Goal: Information Seeking & Learning: Check status

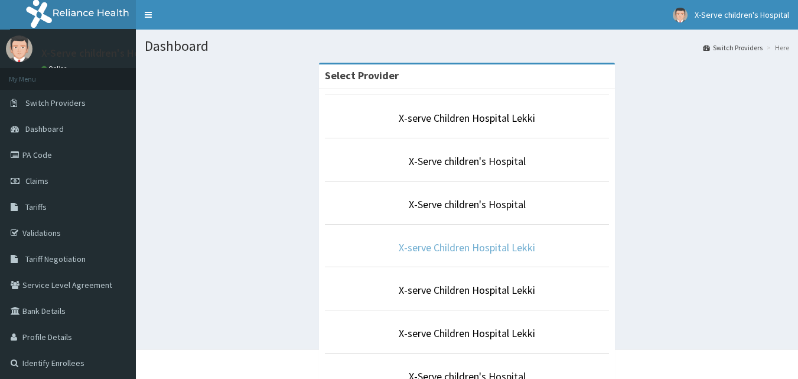
click at [499, 245] on link "X-serve Children Hospital Lekki" at bounding box center [467, 248] width 137 height 14
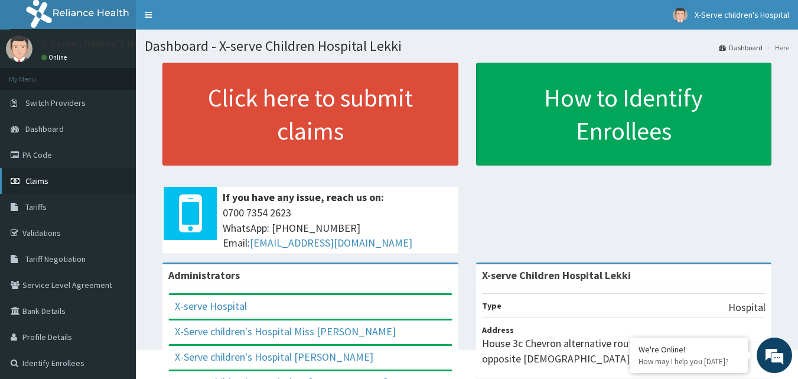
click at [45, 185] on span "Claims" at bounding box center [36, 181] width 23 height 11
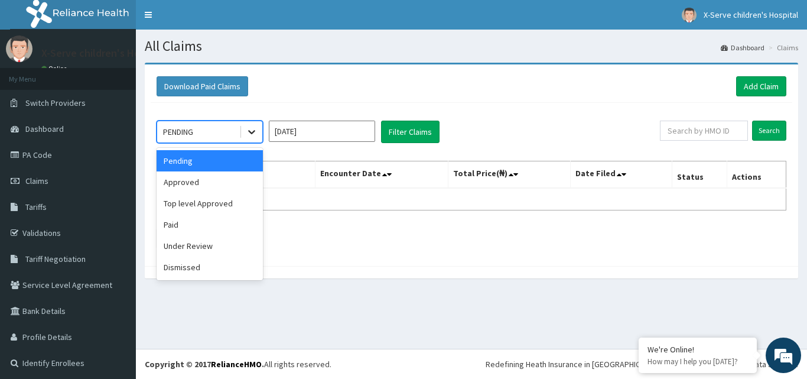
click at [251, 134] on icon at bounding box center [252, 132] width 12 height 12
click at [197, 180] on div "Approved" at bounding box center [210, 181] width 106 height 21
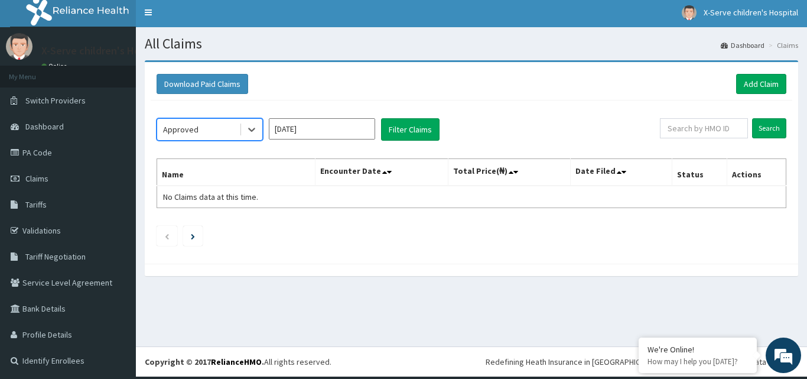
scroll to position [3, 0]
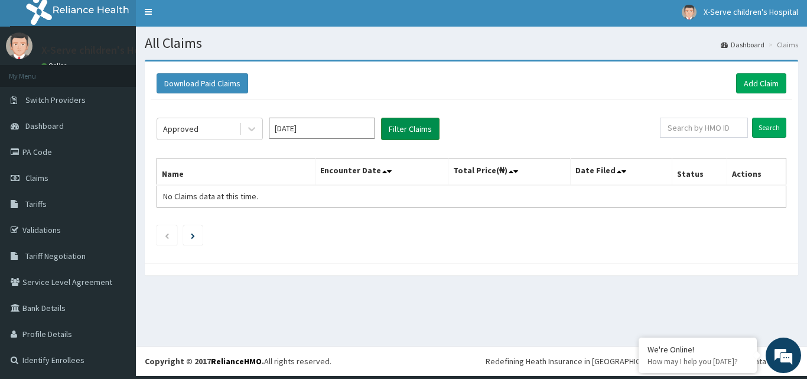
click at [400, 121] on button "Filter Claims" at bounding box center [410, 129] width 59 height 22
click at [252, 127] on icon at bounding box center [252, 129] width 12 height 12
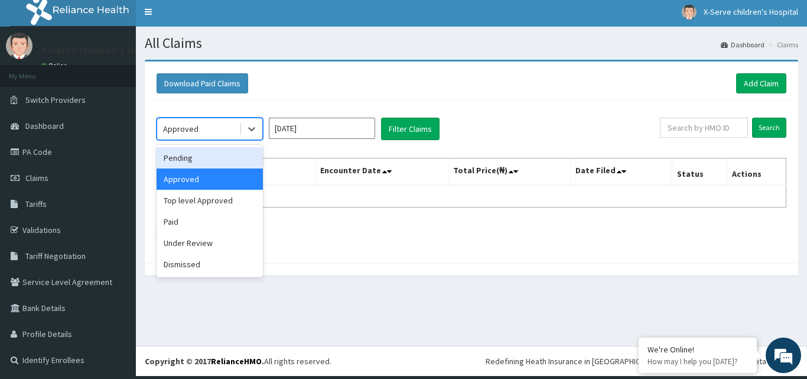
click at [199, 163] on div "Pending" at bounding box center [210, 157] width 106 height 21
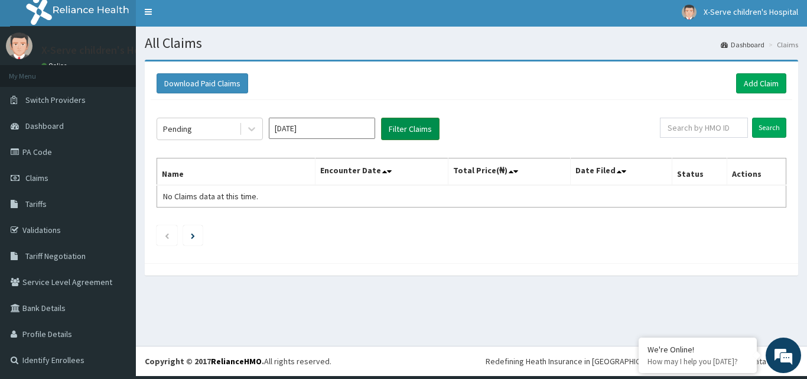
click at [405, 133] on button "Filter Claims" at bounding box center [410, 129] width 59 height 22
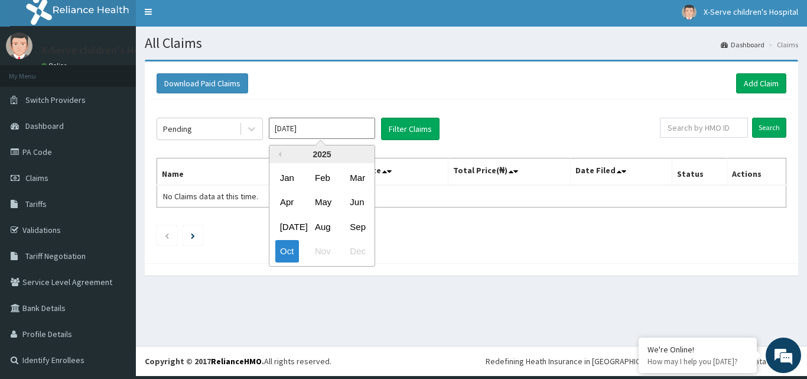
click at [329, 128] on input "Oct 2025" at bounding box center [322, 128] width 106 height 21
click at [357, 233] on div "Sep" at bounding box center [357, 227] width 24 height 22
type input "Sep 2025"
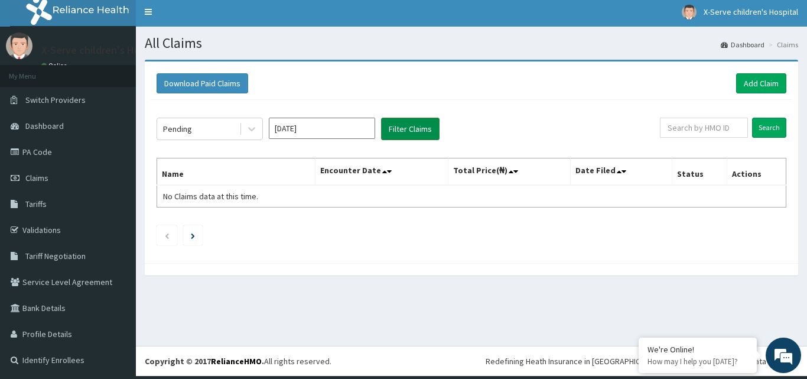
click at [411, 129] on button "Filter Claims" at bounding box center [410, 129] width 59 height 22
click at [39, 180] on span "Claims" at bounding box center [36, 178] width 23 height 11
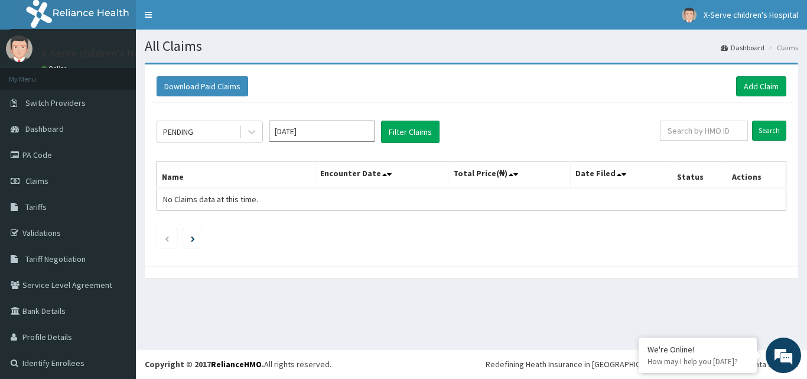
click at [333, 131] on input "[DATE]" at bounding box center [322, 131] width 106 height 21
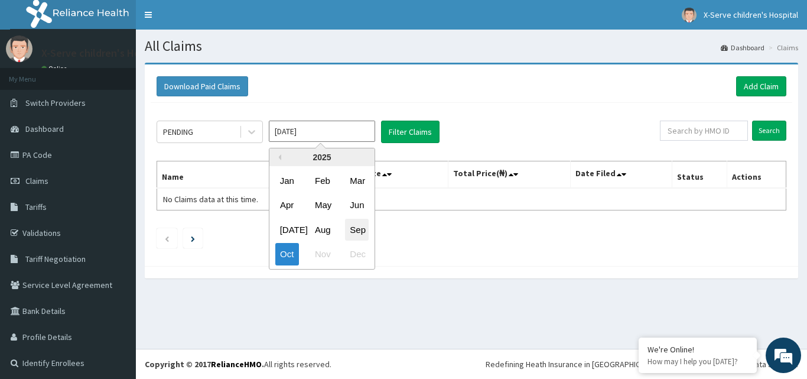
click at [355, 236] on div "Sep" at bounding box center [357, 230] width 24 height 22
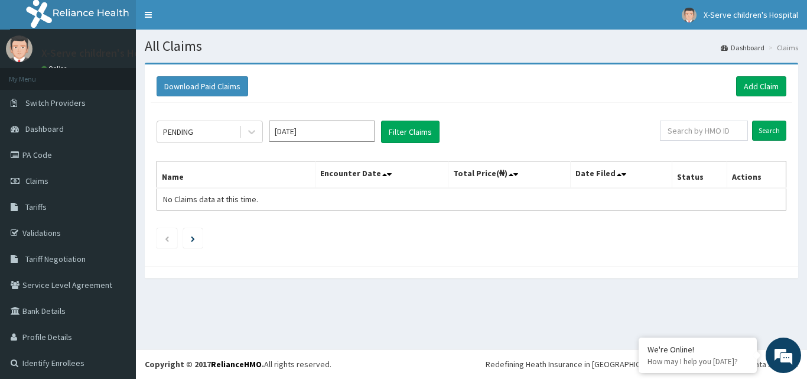
type input "Sep 2025"
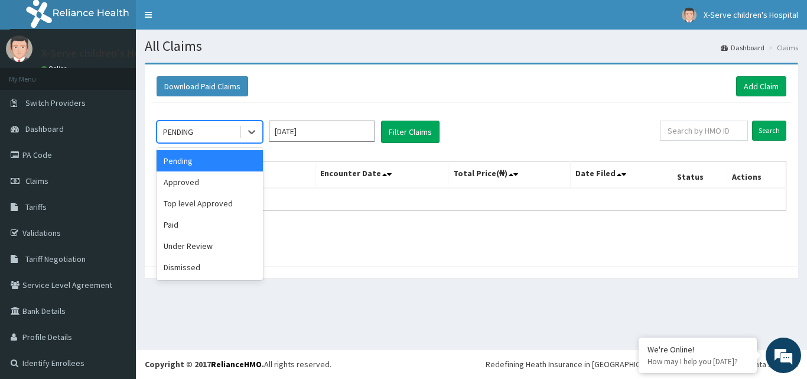
click at [226, 135] on div "PENDING" at bounding box center [198, 131] width 82 height 19
click at [213, 189] on div "Approved" at bounding box center [210, 181] width 106 height 21
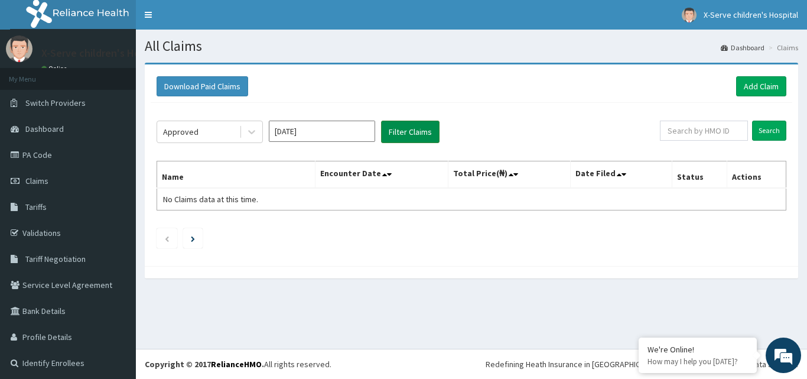
click at [400, 131] on button "Filter Claims" at bounding box center [410, 132] width 59 height 22
click at [243, 134] on div at bounding box center [251, 131] width 21 height 21
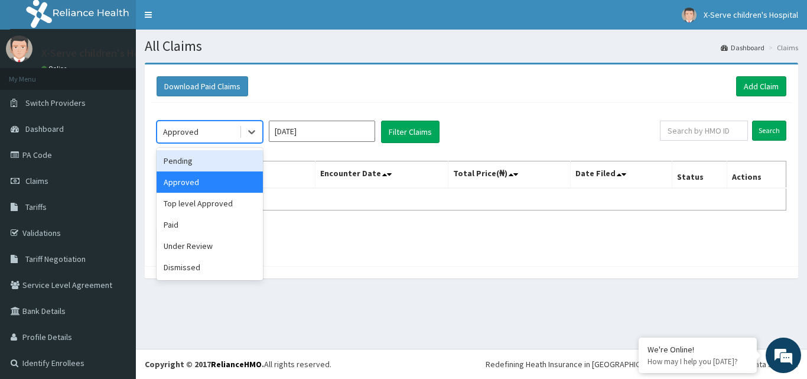
click at [188, 158] on div "Pending" at bounding box center [210, 160] width 106 height 21
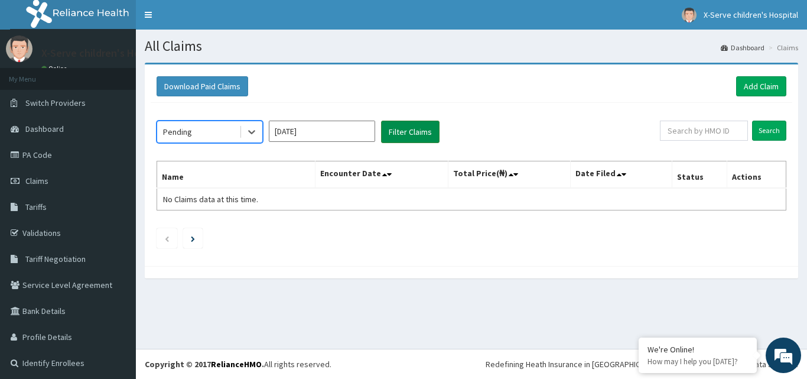
click at [404, 135] on button "Filter Claims" at bounding box center [410, 132] width 59 height 22
click at [401, 134] on button "Filter Claims" at bounding box center [410, 132] width 59 height 22
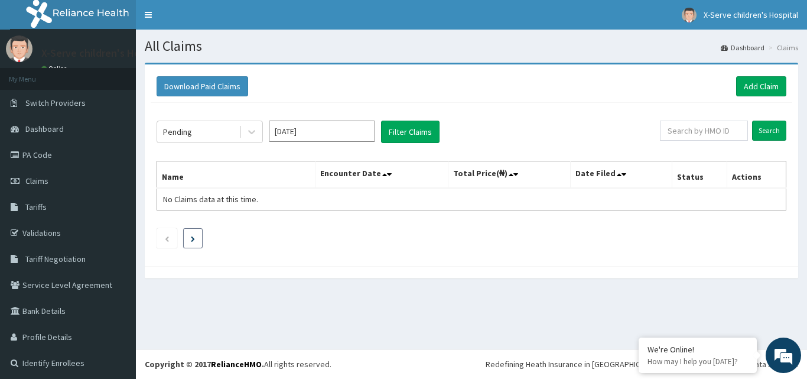
click at [199, 239] on li at bounding box center [193, 238] width 20 height 20
click at [758, 133] on input "Search" at bounding box center [769, 131] width 34 height 20
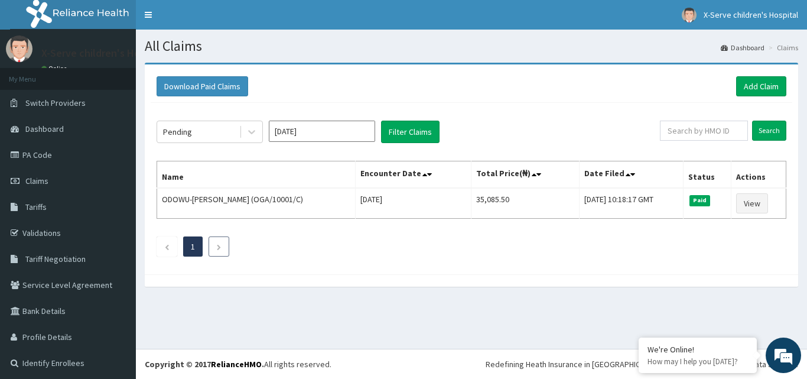
click at [223, 248] on li at bounding box center [219, 246] width 21 height 20
click at [171, 245] on li at bounding box center [167, 246] width 21 height 20
click at [255, 135] on icon at bounding box center [252, 132] width 12 height 12
click at [405, 264] on div "Pending Sep 2025 Filter Claims Search Name Encounter Date Total Price(₦) Date F…" at bounding box center [472, 185] width 642 height 165
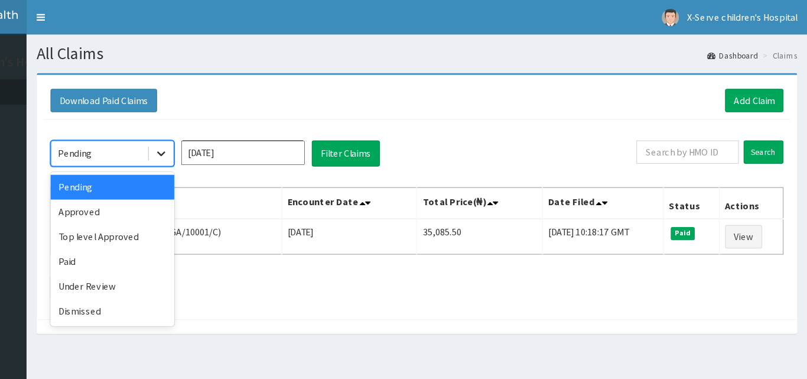
click at [253, 132] on icon at bounding box center [251, 133] width 7 height 4
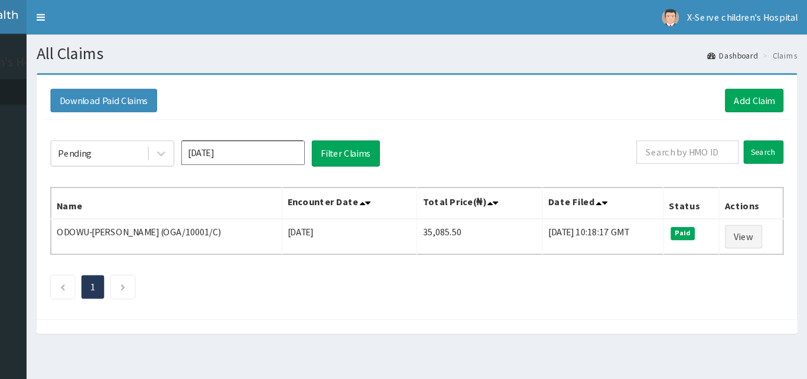
click at [462, 100] on div "Download Paid Claims Add Claim" at bounding box center [472, 86] width 642 height 33
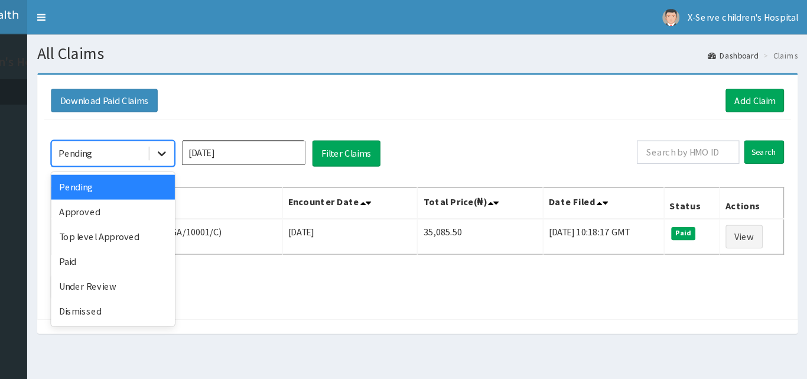
click at [249, 133] on icon at bounding box center [252, 132] width 12 height 12
click at [213, 163] on div "Pending" at bounding box center [210, 160] width 106 height 21
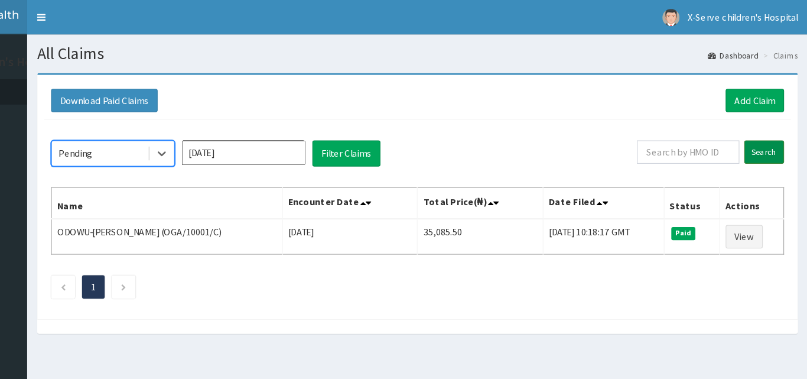
click at [766, 128] on input "Search" at bounding box center [769, 131] width 34 height 20
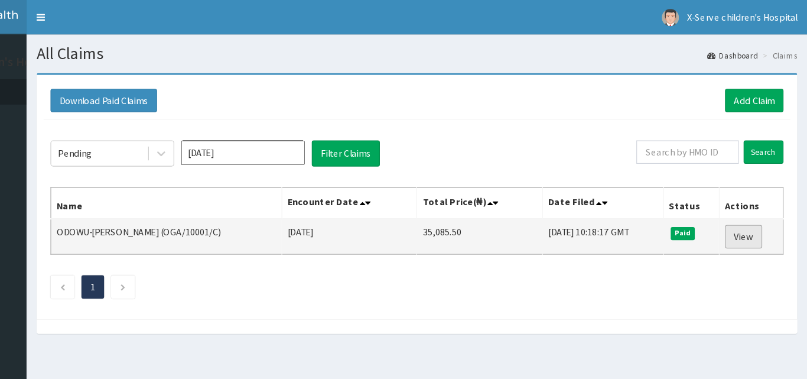
click at [748, 202] on link "View" at bounding box center [752, 203] width 32 height 20
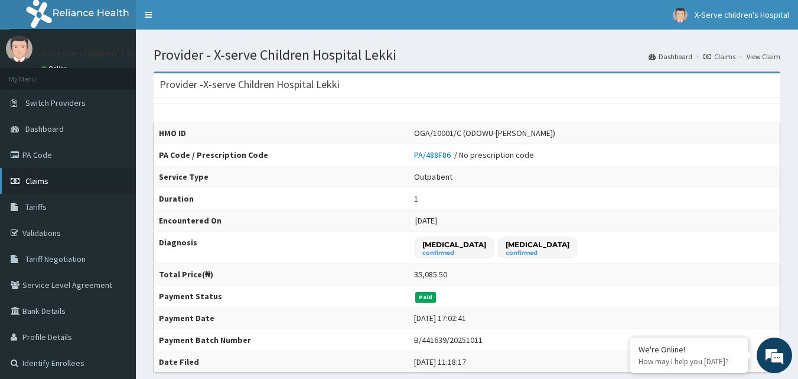
click at [44, 187] on link "Claims" at bounding box center [68, 181] width 136 height 26
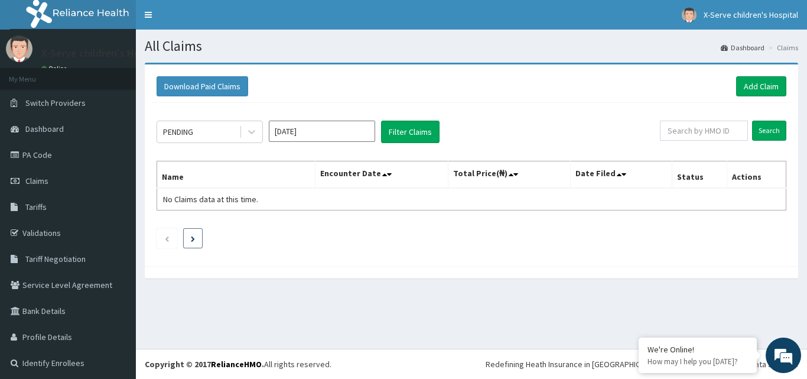
click at [193, 240] on icon "Next page" at bounding box center [193, 239] width 4 height 6
click at [243, 252] on div "PENDING Oct 2025 Filter Claims Search Name Encounter Date Total Price(₦) Date F…" at bounding box center [472, 181] width 642 height 157
click at [252, 132] on icon at bounding box center [251, 133] width 7 height 4
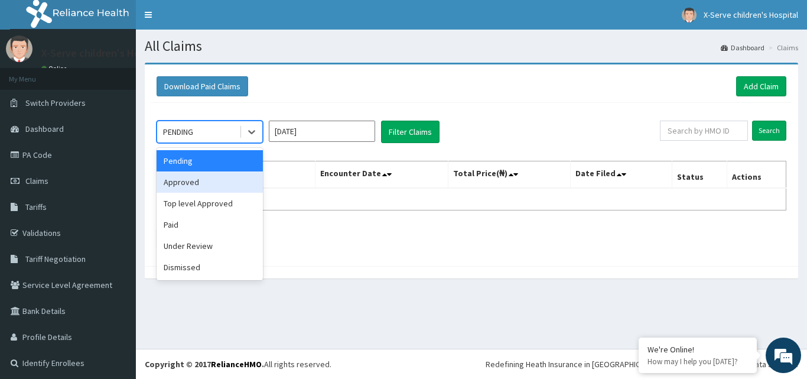
click at [190, 183] on div "Approved" at bounding box center [210, 181] width 106 height 21
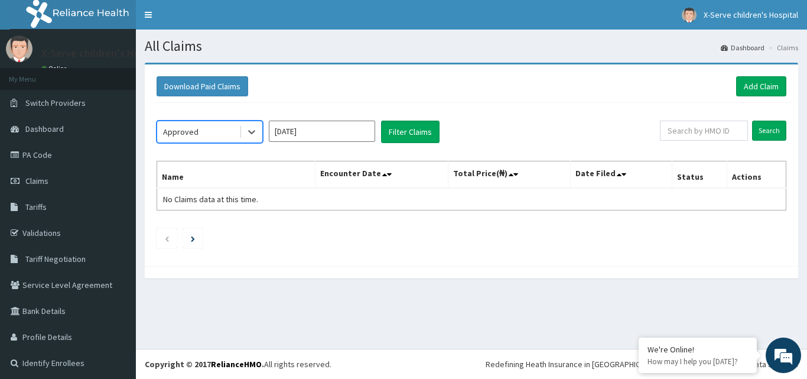
click at [316, 130] on input "[DATE]" at bounding box center [322, 131] width 106 height 21
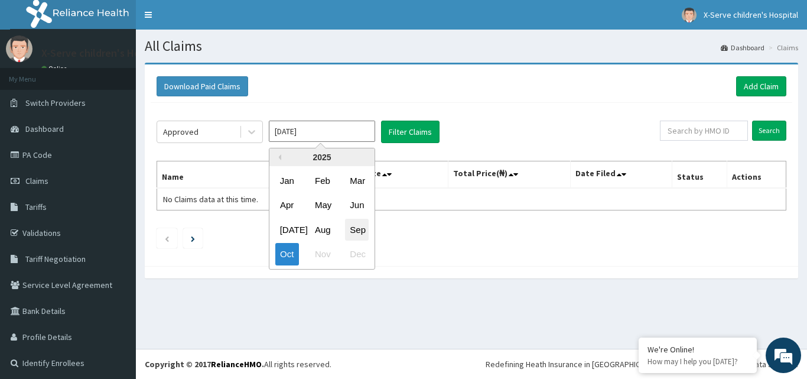
click at [355, 230] on div "Sep" at bounding box center [357, 230] width 24 height 22
type input "[DATE]"
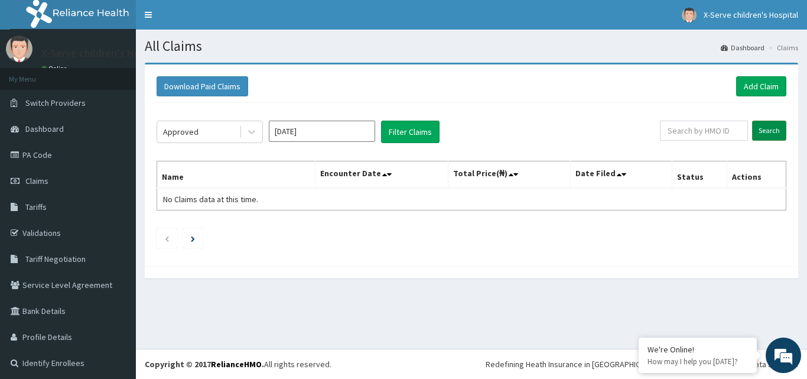
click at [766, 128] on input "Search" at bounding box center [769, 131] width 34 height 20
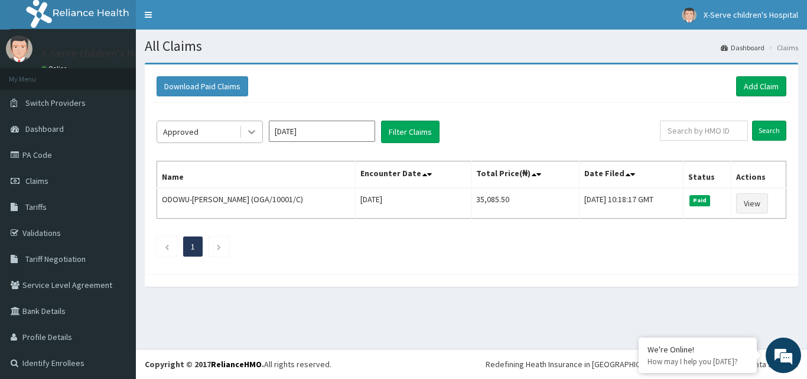
click at [253, 130] on icon at bounding box center [252, 132] width 12 height 12
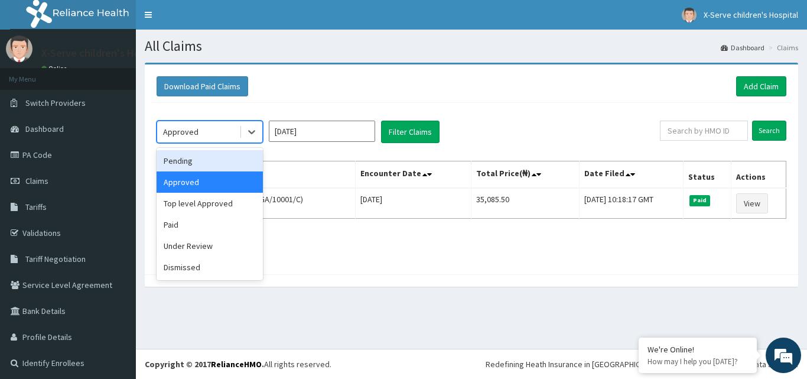
click at [199, 165] on div "Pending" at bounding box center [210, 160] width 106 height 21
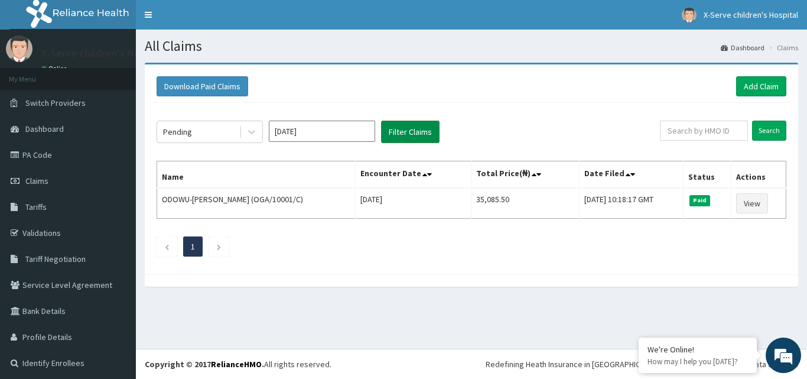
click at [409, 130] on button "Filter Claims" at bounding box center [410, 132] width 59 height 22
click at [769, 132] on input "Search" at bounding box center [769, 131] width 34 height 20
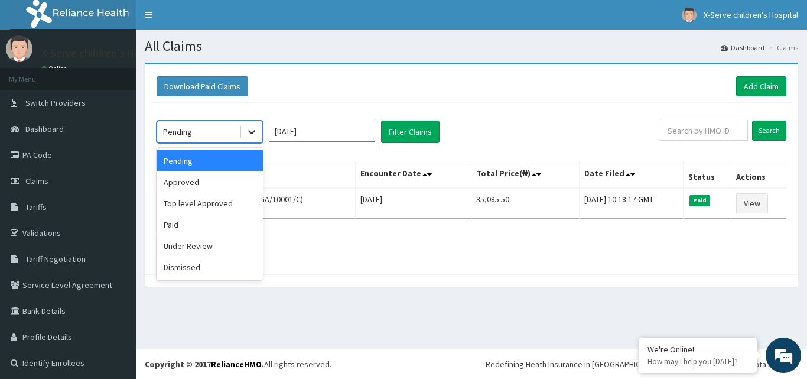
click at [246, 129] on icon at bounding box center [252, 132] width 12 height 12
click at [415, 249] on ul "1" at bounding box center [472, 246] width 630 height 20
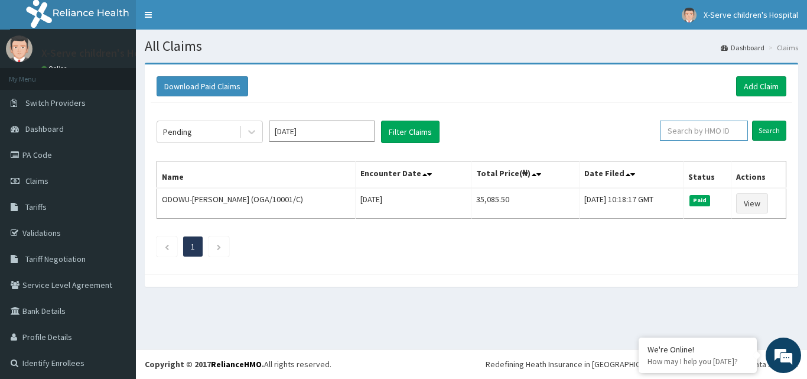
click at [695, 135] on input "text" at bounding box center [704, 131] width 88 height 20
click at [762, 133] on input "Search" at bounding box center [769, 131] width 34 height 20
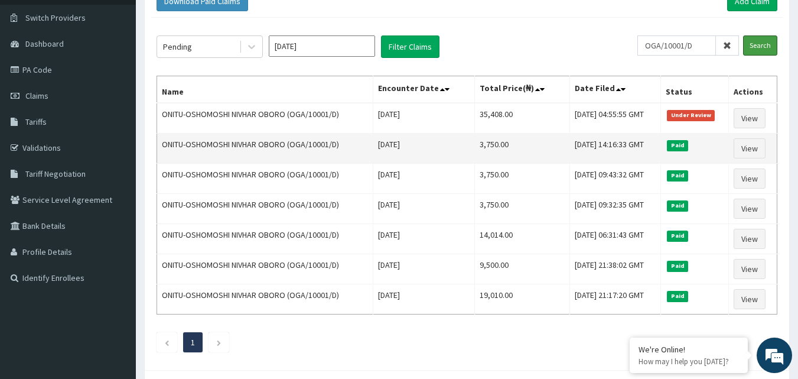
scroll to position [59, 0]
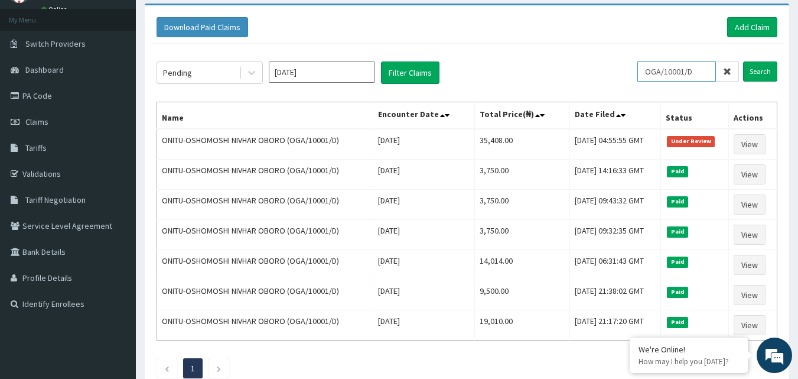
click at [706, 71] on input "OGA/10001/D" at bounding box center [677, 71] width 79 height 20
type input "O"
click at [765, 71] on input "Search" at bounding box center [760, 71] width 34 height 20
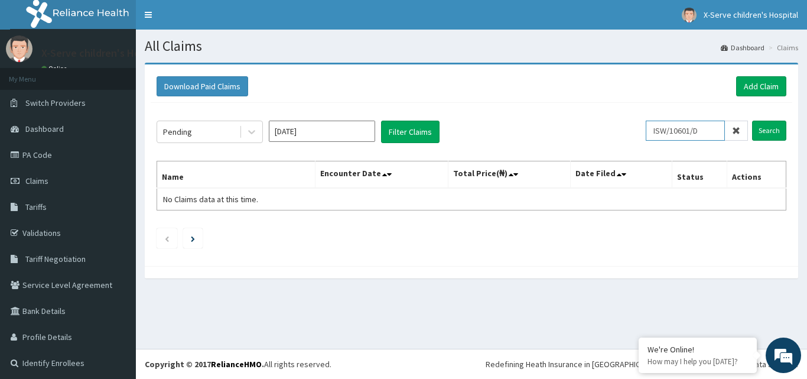
click at [699, 128] on input "ISW/10601/D" at bounding box center [685, 131] width 79 height 20
click at [756, 132] on input "Search" at bounding box center [769, 131] width 34 height 20
click at [705, 134] on input "ISW/10601/C" at bounding box center [685, 131] width 79 height 20
type input "I"
type input "EDG/10031/A"
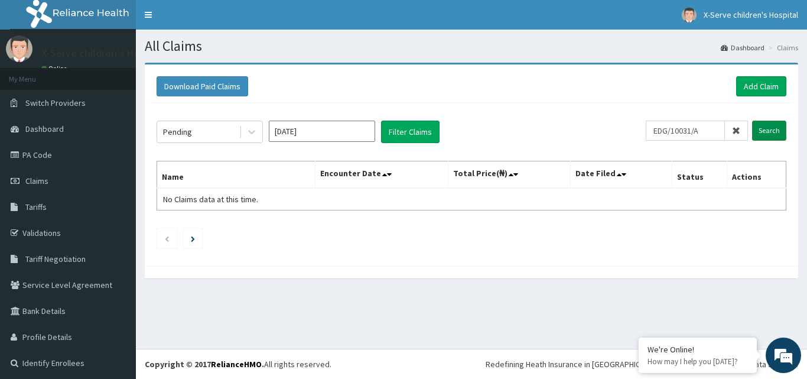
click at [758, 124] on input "Search" at bounding box center [769, 131] width 34 height 20
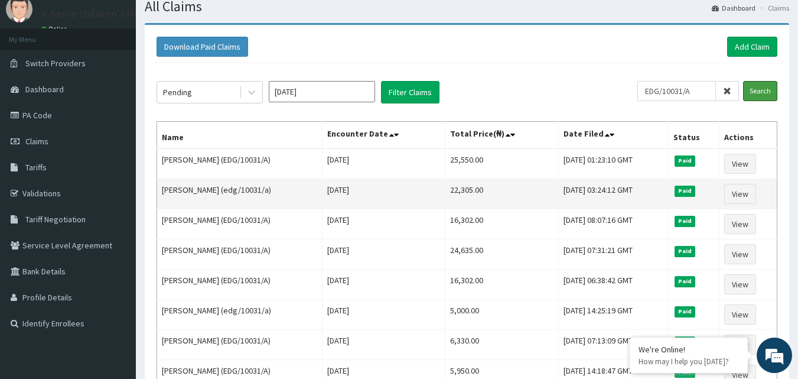
scroll to position [118, 0]
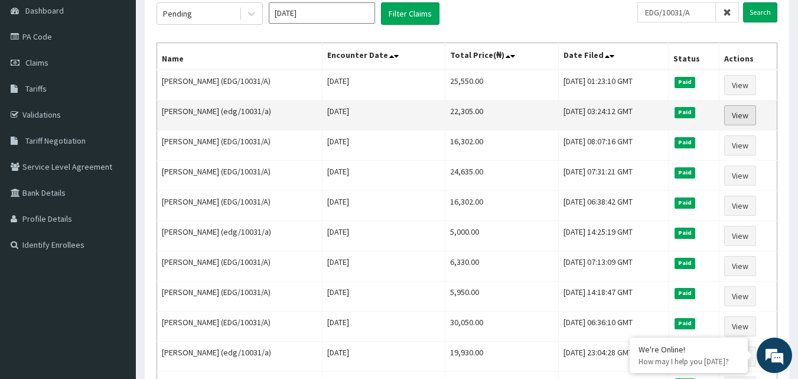
click at [740, 119] on link "View" at bounding box center [741, 115] width 32 height 20
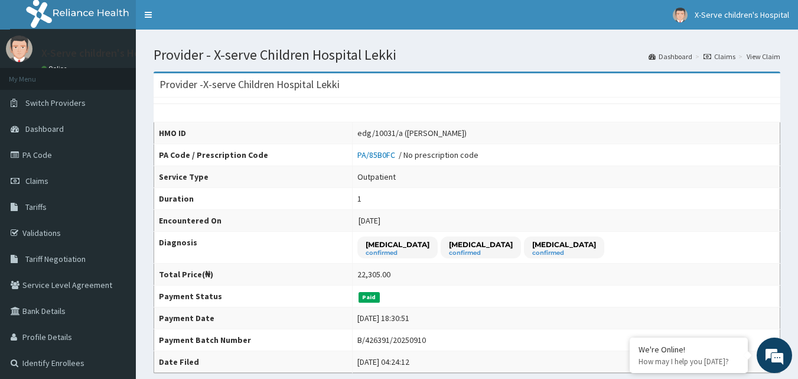
click at [765, 54] on link "View Claim" at bounding box center [764, 56] width 34 height 10
click at [37, 180] on span "Claims" at bounding box center [36, 181] width 23 height 11
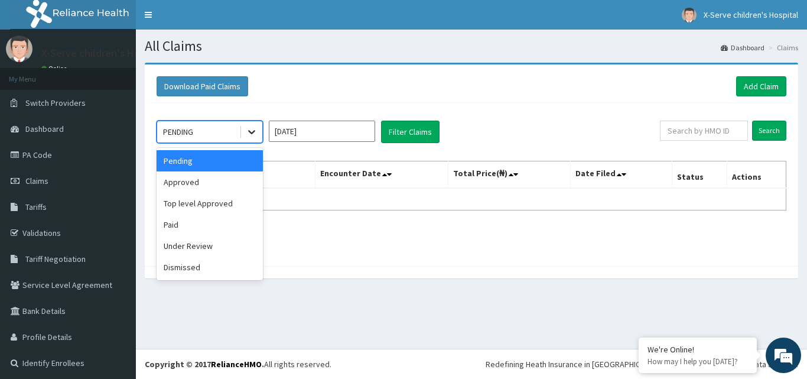
click at [249, 126] on icon at bounding box center [252, 132] width 12 height 12
click at [191, 230] on div "Paid" at bounding box center [210, 224] width 106 height 21
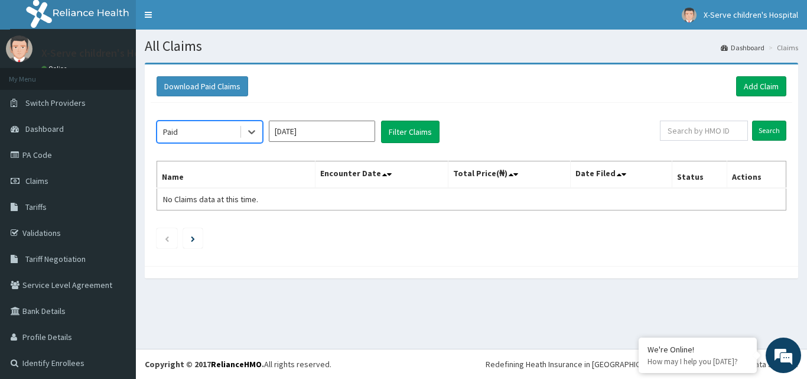
click at [323, 129] on input "[DATE]" at bounding box center [322, 131] width 106 height 21
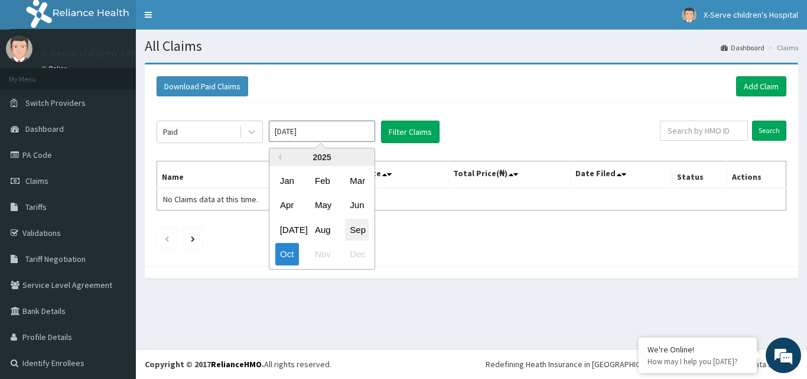
click at [358, 230] on div "Sep" at bounding box center [357, 230] width 24 height 22
type input "[DATE]"
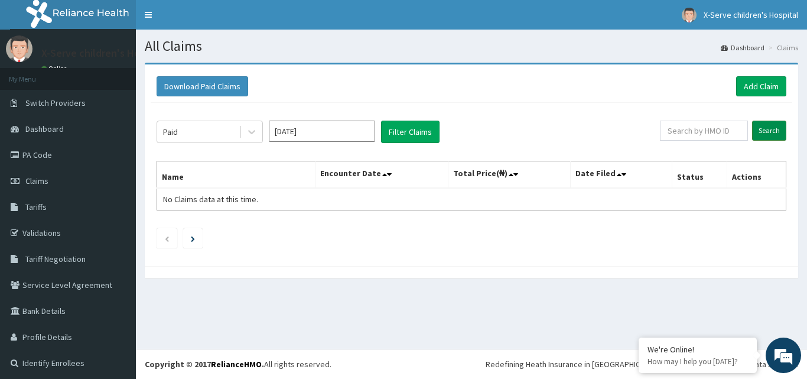
click at [768, 134] on input "Search" at bounding box center [769, 131] width 34 height 20
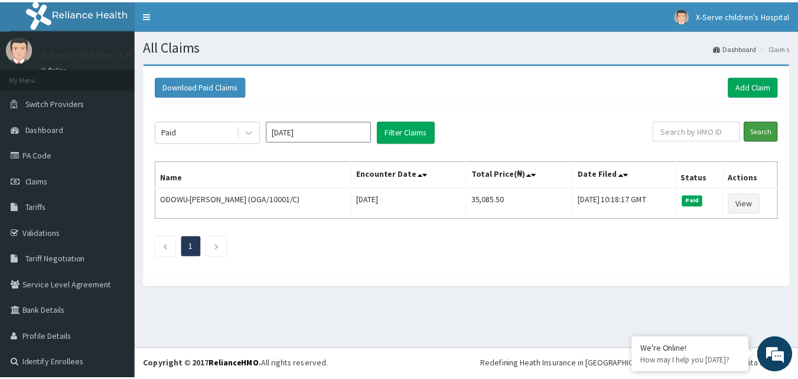
scroll to position [3, 0]
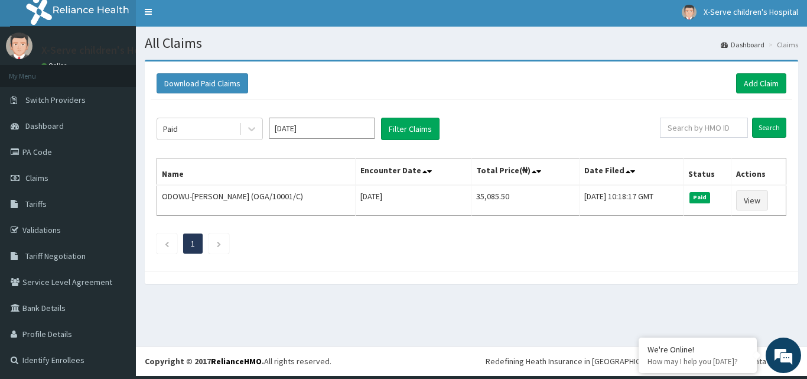
click at [188, 241] on li "1" at bounding box center [193, 243] width 20 height 20
click at [193, 240] on link "1" at bounding box center [193, 243] width 4 height 11
click at [193, 246] on link "1" at bounding box center [193, 243] width 4 height 11
click at [416, 131] on button "Filter Claims" at bounding box center [410, 129] width 59 height 22
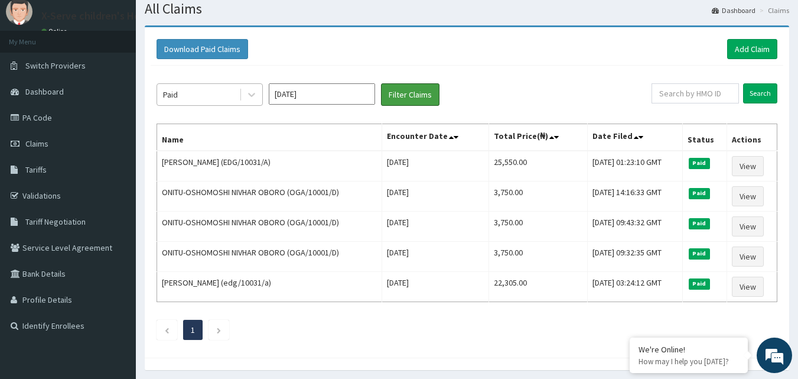
scroll to position [20, 0]
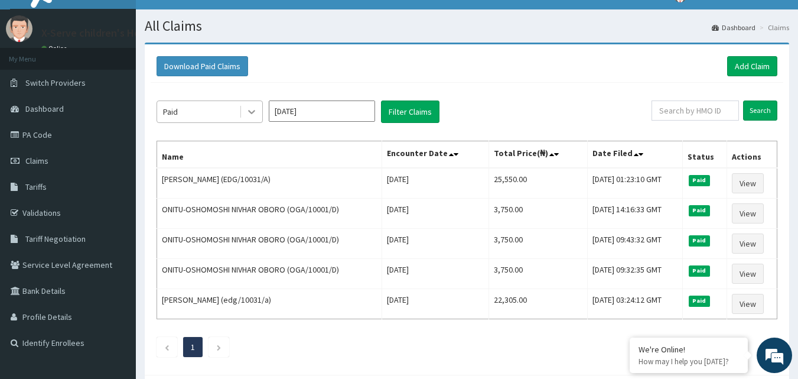
click at [248, 109] on icon at bounding box center [252, 112] width 12 height 12
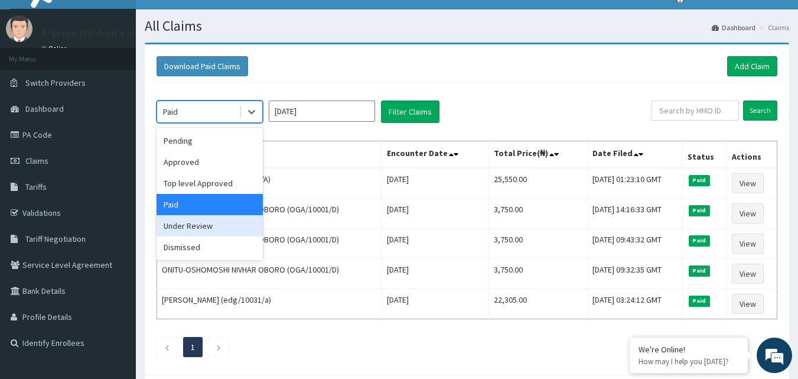
click at [199, 227] on div "Under Review" at bounding box center [210, 225] width 106 height 21
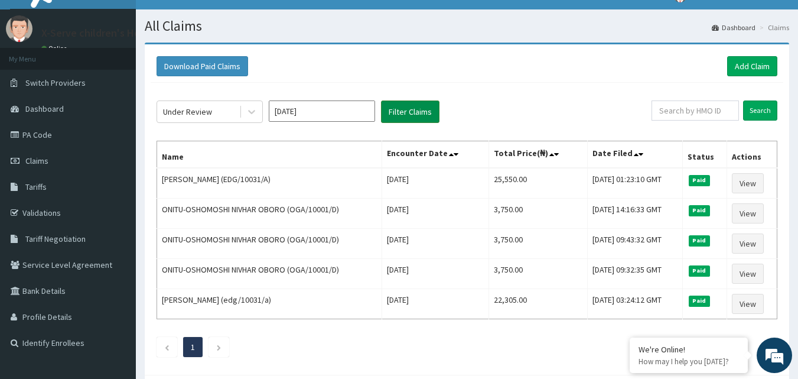
click at [408, 111] on button "Filter Claims" at bounding box center [410, 111] width 59 height 22
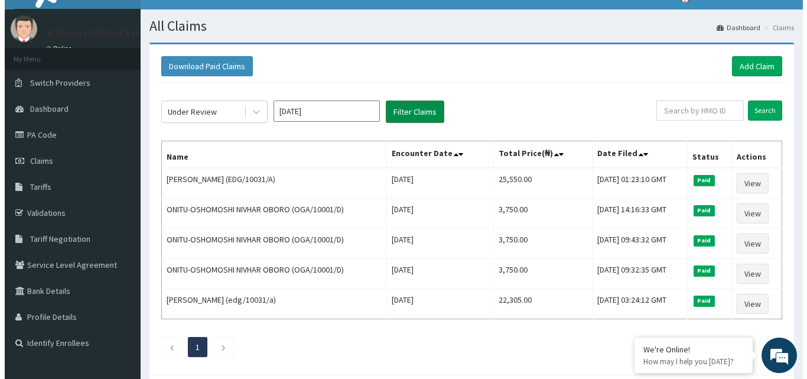
scroll to position [0, 0]
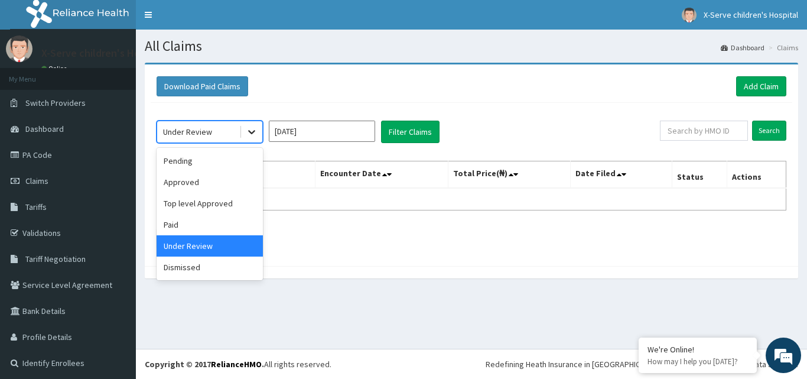
click at [254, 135] on icon at bounding box center [252, 132] width 12 height 12
click at [204, 268] on div "Dismissed" at bounding box center [210, 266] width 106 height 21
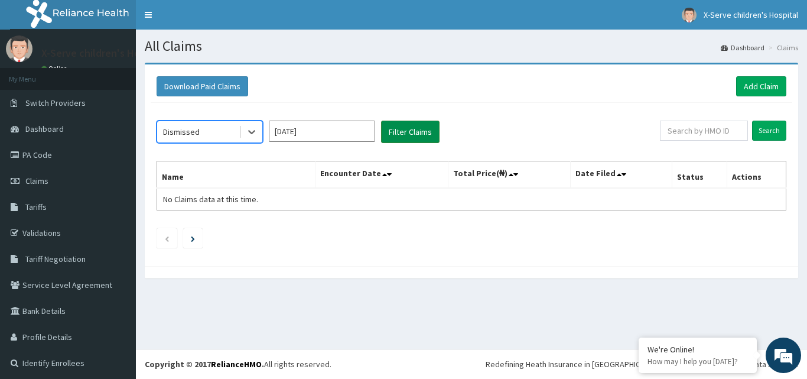
click at [394, 129] on button "Filter Claims" at bounding box center [410, 132] width 59 height 22
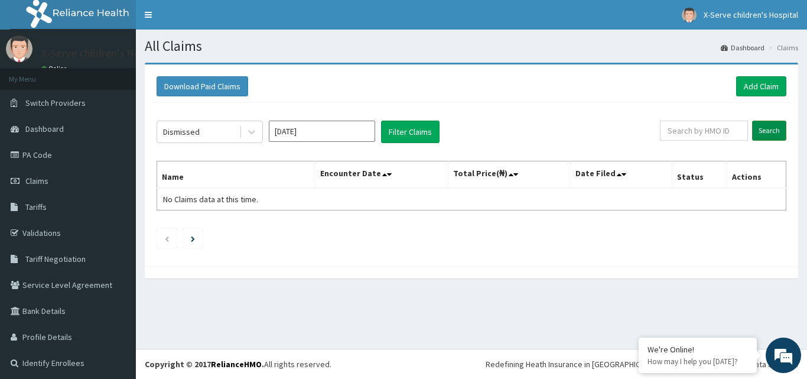
click at [764, 126] on input "Search" at bounding box center [769, 131] width 34 height 20
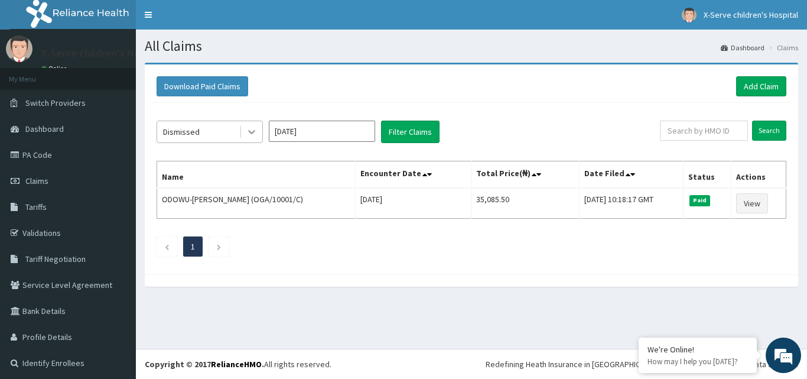
click at [254, 132] on icon at bounding box center [252, 132] width 12 height 12
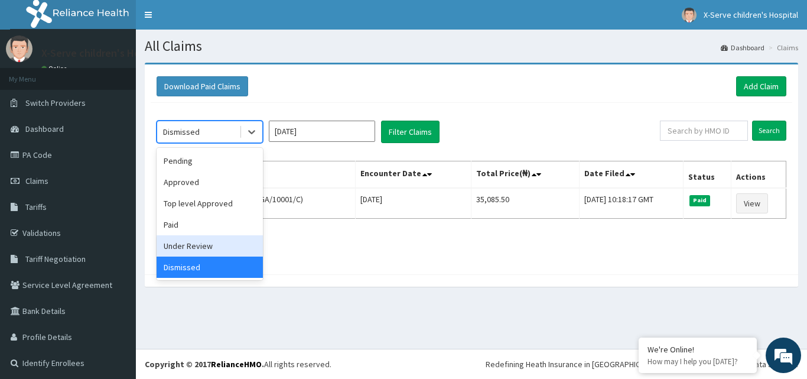
click at [216, 242] on div "Under Review" at bounding box center [210, 245] width 106 height 21
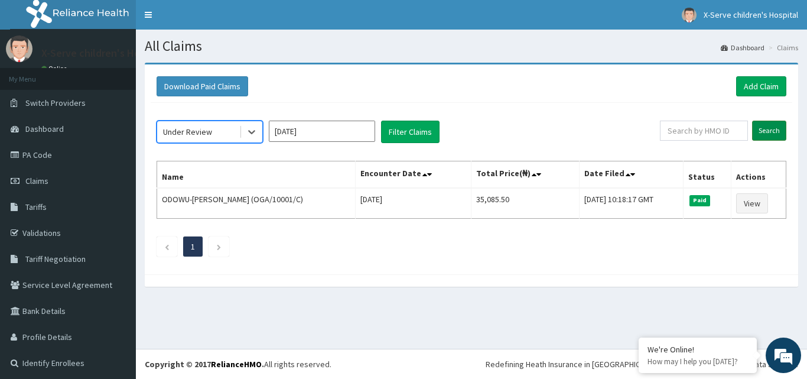
click at [765, 128] on input "Search" at bounding box center [769, 131] width 34 height 20
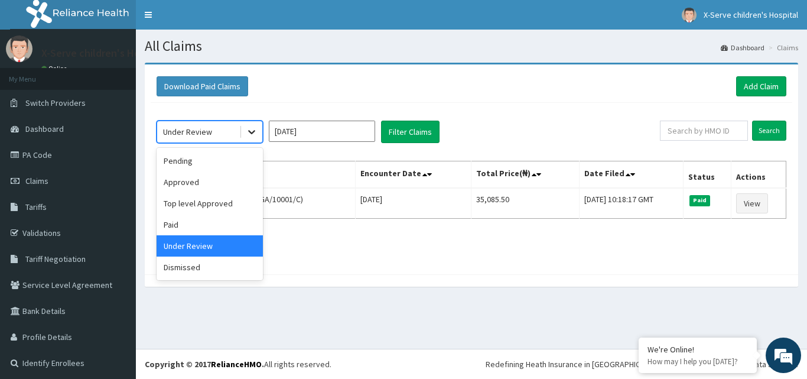
click at [254, 135] on icon at bounding box center [252, 132] width 12 height 12
click at [210, 207] on div "Top level Approved" at bounding box center [210, 203] width 106 height 21
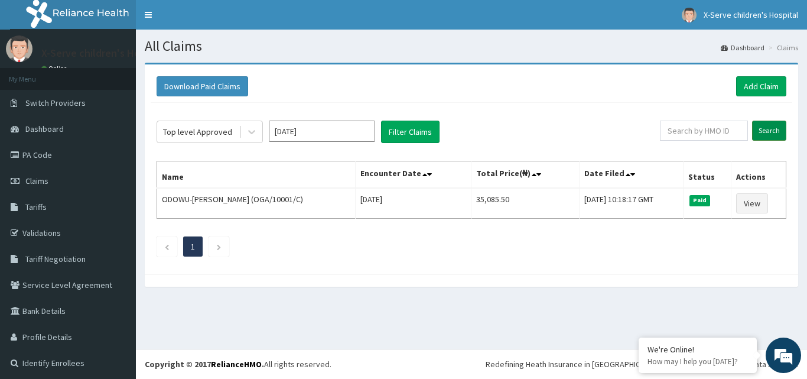
click at [759, 129] on input "Search" at bounding box center [769, 131] width 34 height 20
click at [405, 137] on button "Filter Claims" at bounding box center [410, 132] width 59 height 22
